Goal: Transaction & Acquisition: Book appointment/travel/reservation

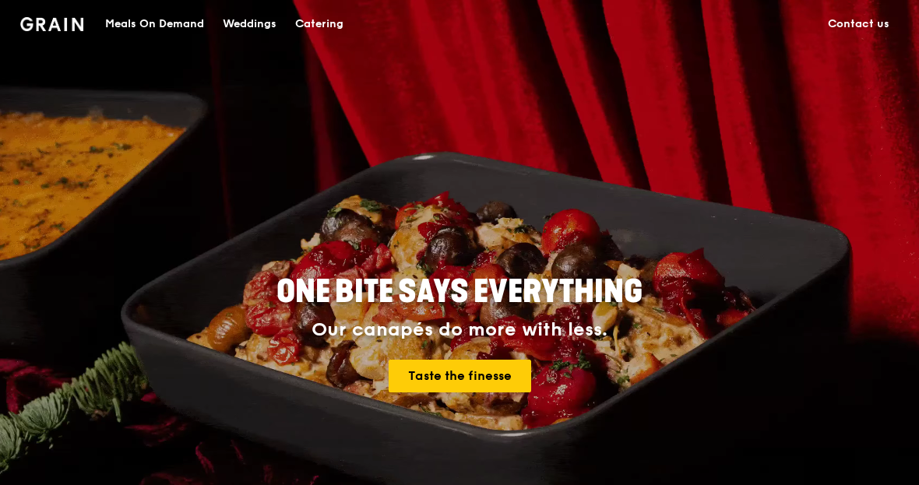
click at [336, 30] on div "Catering" at bounding box center [319, 24] width 48 height 47
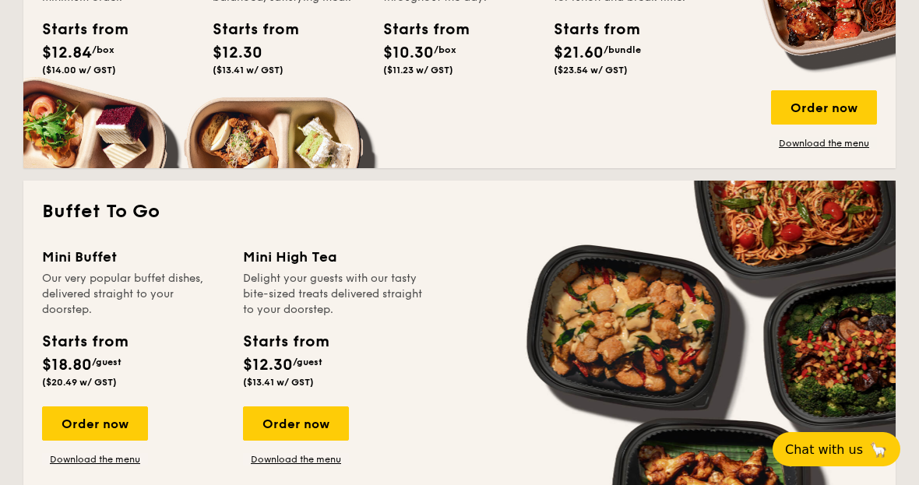
scroll to position [1214, 0]
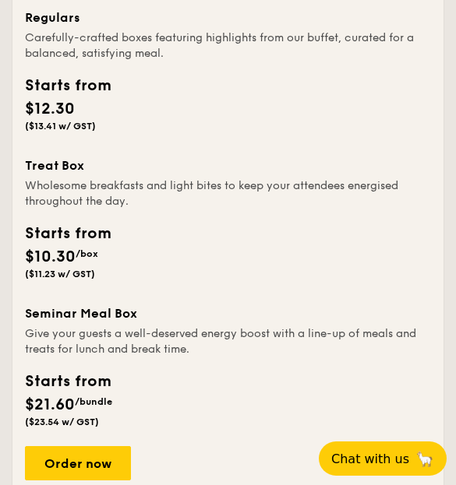
scroll to position [2451, 0]
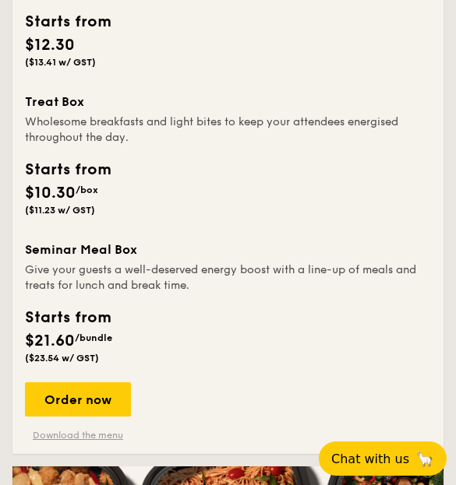
click at [91, 442] on link "Download the menu" at bounding box center [78, 435] width 106 height 12
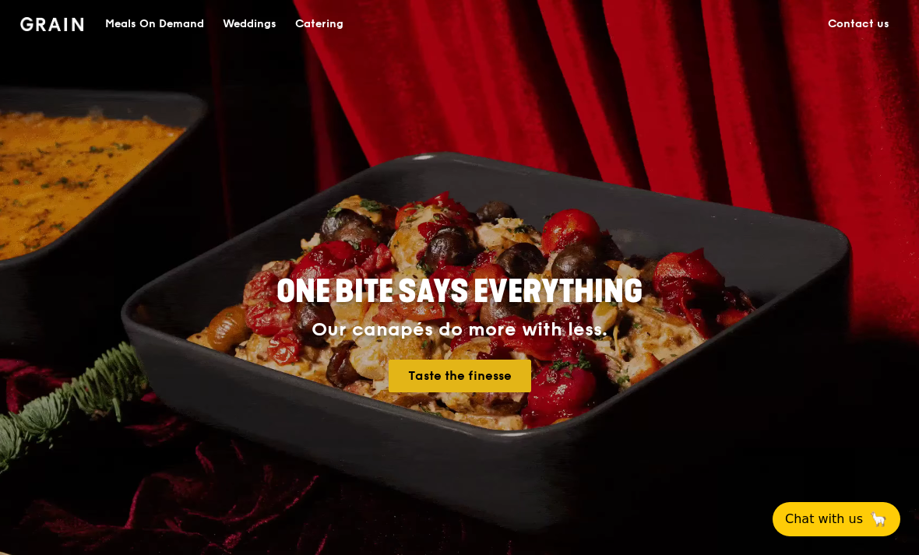
click at [470, 392] on link "Taste the finesse" at bounding box center [460, 376] width 142 height 33
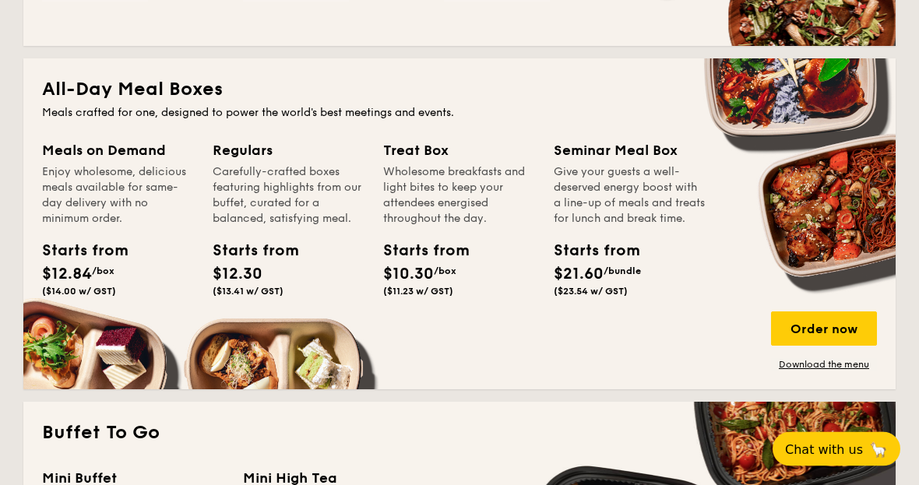
scroll to position [1006, 0]
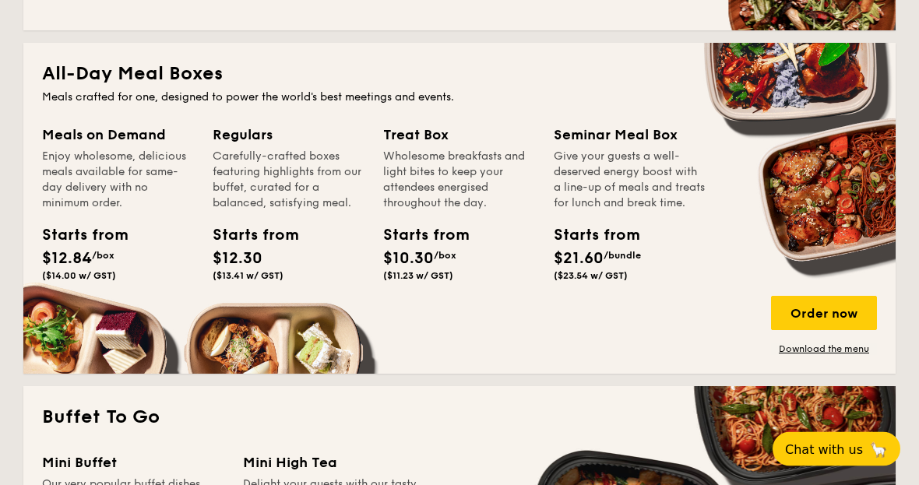
click at [80, 269] on div "Starts from $12.84 /box ($14.00 w/ GST)" at bounding box center [77, 253] width 70 height 58
click at [263, 268] on div "Starts from $12.30 ($13.41 w/ GST)" at bounding box center [248, 253] width 70 height 58
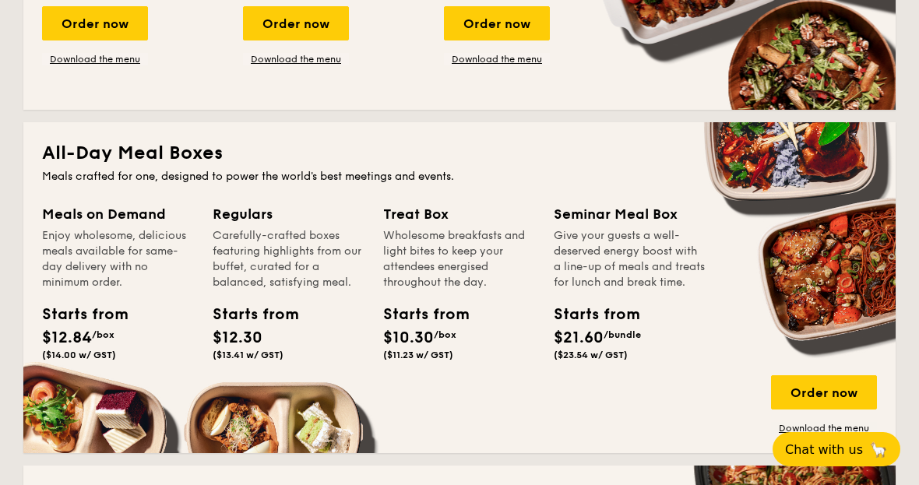
scroll to position [927, 0]
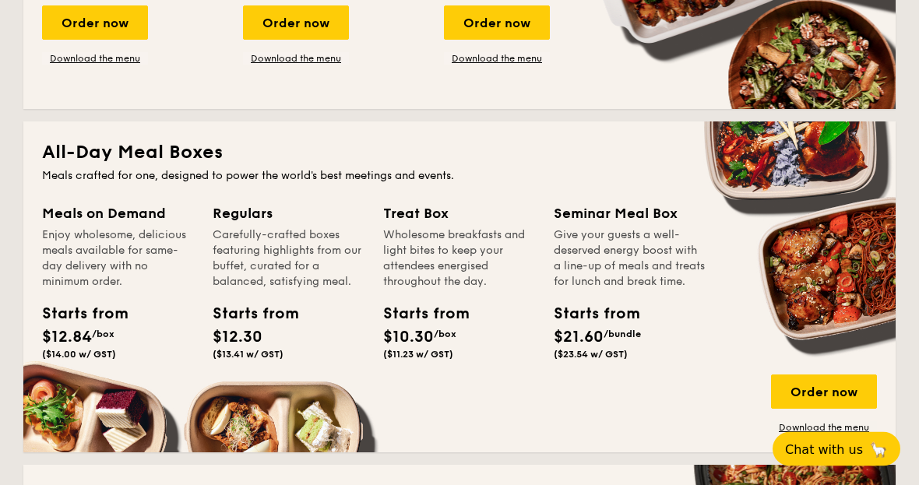
click at [227, 230] on div "Carefully-crafted boxes featuring highlights from our buffet, curated for a bal…" at bounding box center [289, 259] width 152 height 62
click at [849, 389] on div "Order now" at bounding box center [824, 392] width 106 height 34
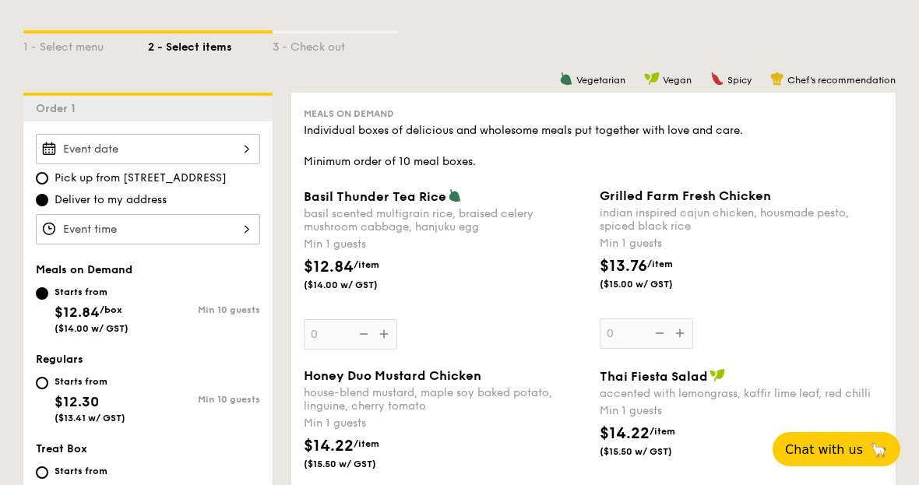
scroll to position [351, 0]
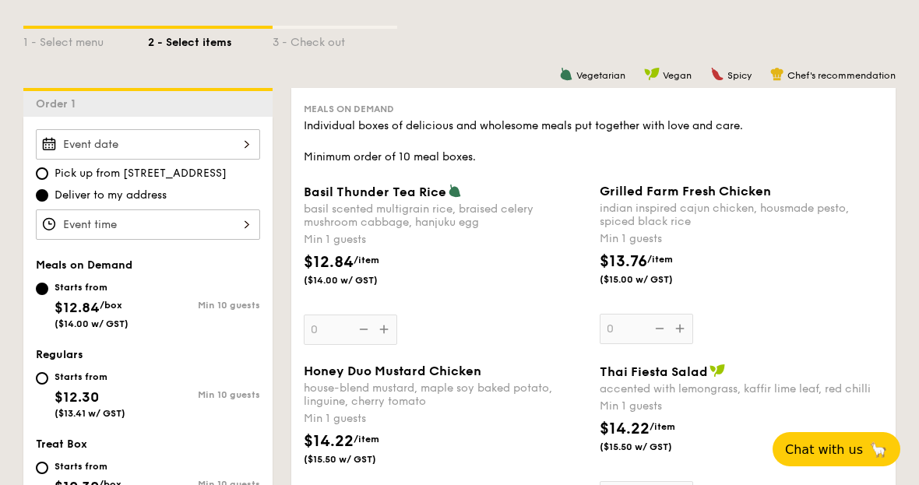
click at [213, 232] on div "12 1 2 3 4 5 6 7 8 9 10 11 00 15 30 45 am pm Cancel OK" at bounding box center [148, 224] width 224 height 30
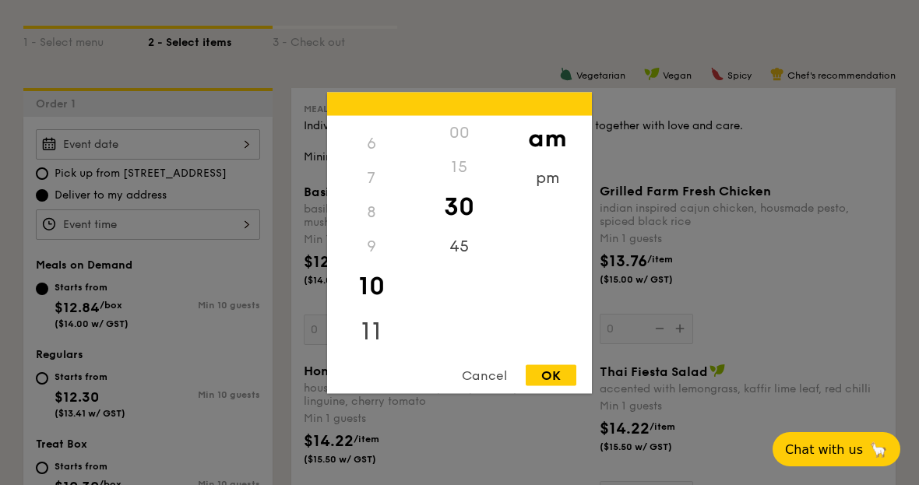
scroll to position [194, 0]
click at [369, 354] on div "11" at bounding box center [371, 331] width 88 height 45
click at [374, 150] on div "12" at bounding box center [371, 132] width 88 height 34
click at [367, 150] on div "12" at bounding box center [371, 132] width 88 height 34
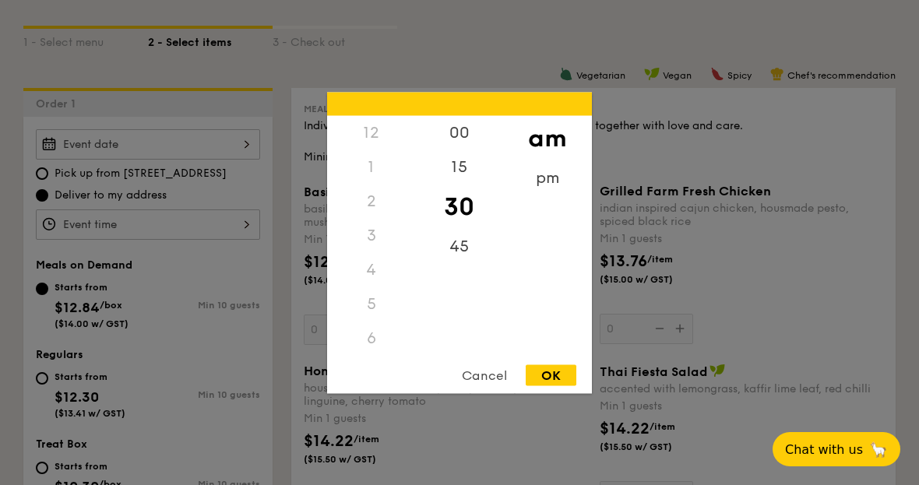
click at [369, 150] on div "12" at bounding box center [371, 132] width 88 height 34
click at [545, 206] on div "pm" at bounding box center [547, 182] width 88 height 45
click at [463, 160] on div "00" at bounding box center [459, 137] width 88 height 45
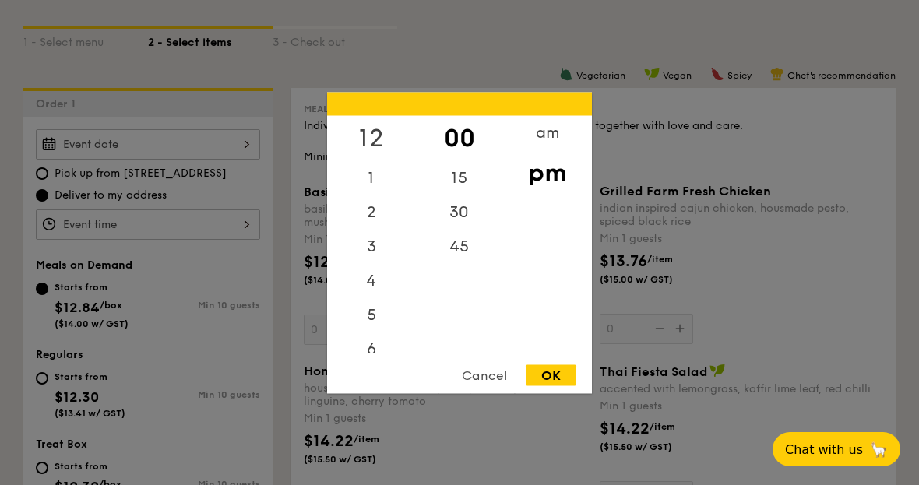
click at [382, 160] on div "12" at bounding box center [371, 137] width 88 height 45
click at [565, 385] on div "OK" at bounding box center [551, 374] width 51 height 21
type input "12:00PM"
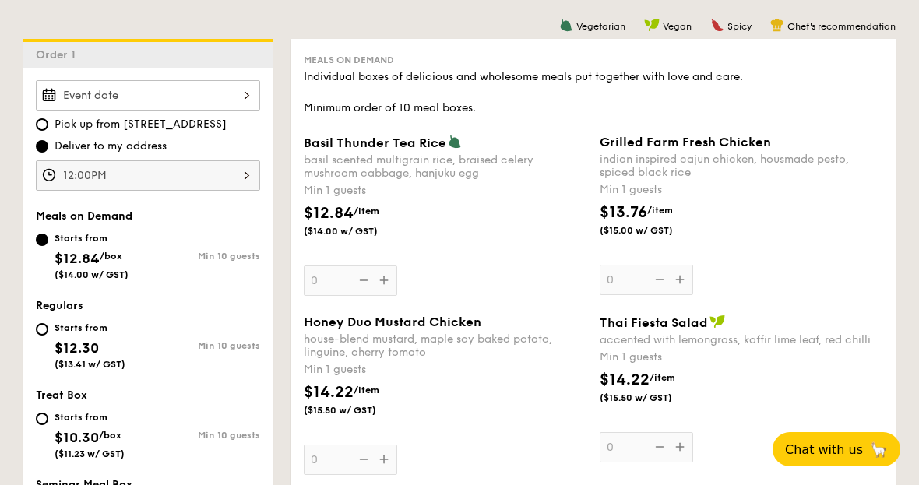
scroll to position [399, 0]
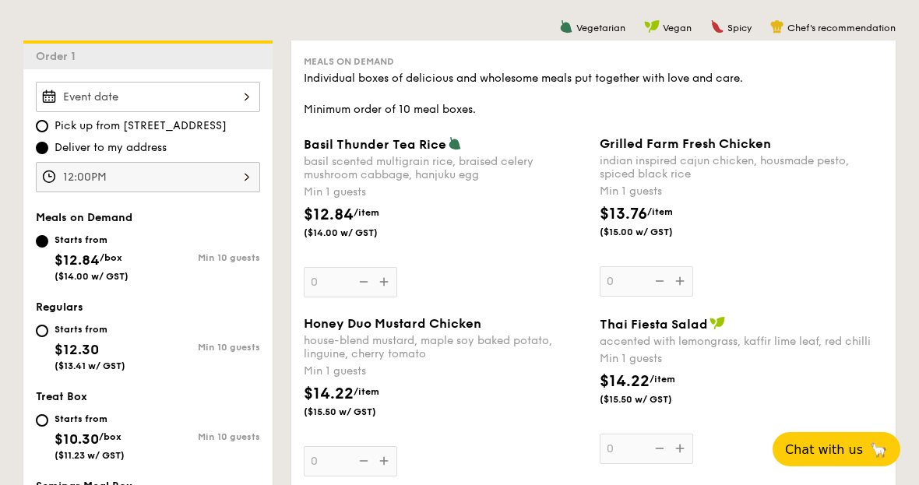
click at [649, 434] on input "0" at bounding box center [646, 449] width 93 height 30
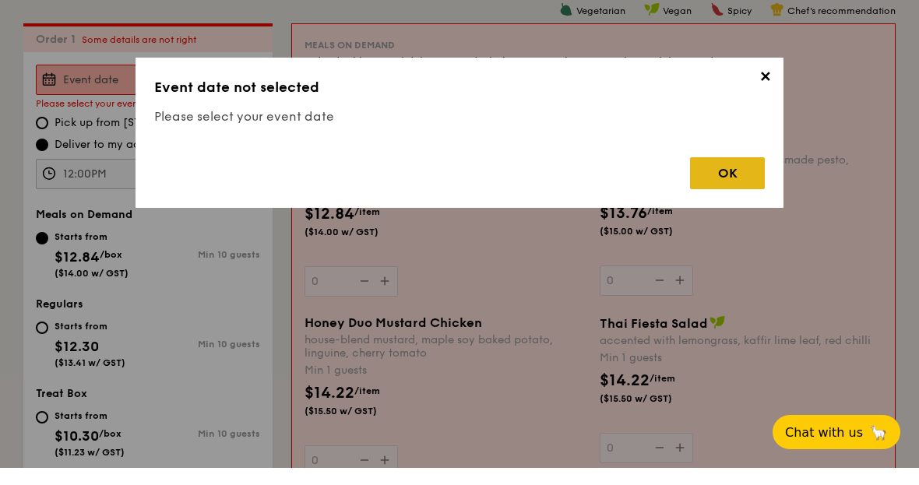
click at [733, 174] on div "OK" at bounding box center [727, 190] width 75 height 32
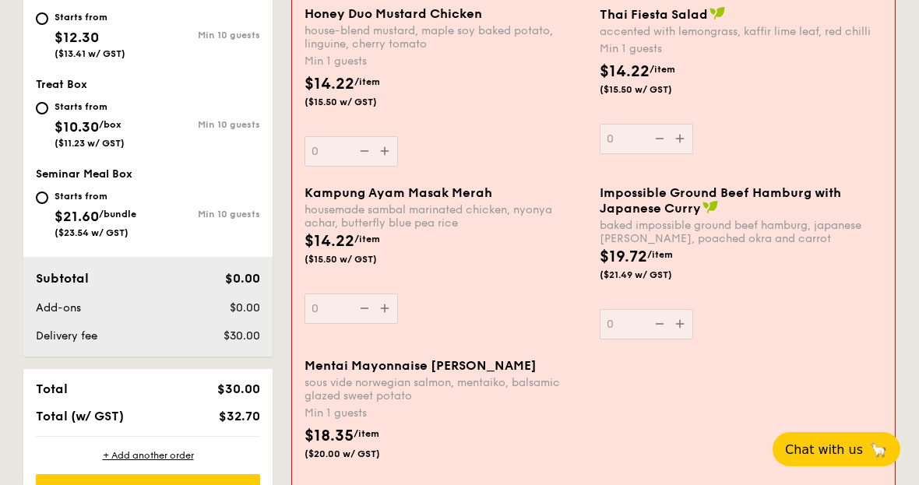
scroll to position [0, 0]
